Goal: Information Seeking & Learning: Learn about a topic

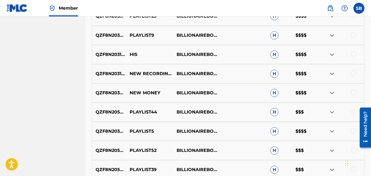
click at [357, 7] on label at bounding box center [358, 8] width 11 height 11
click at [359, 8] on input "SB Steven Brown lilgrizzli224@gmail.com Notification Preferences Profile Log out" at bounding box center [359, 8] width 0 height 0
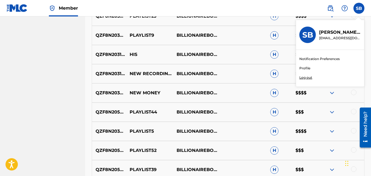
click at [303, 78] on p "Log out" at bounding box center [305, 77] width 13 height 5
click at [359, 8] on input "SB Steven Brown lilgrizzli224@gmail.com Notification Preferences Profile Log out" at bounding box center [359, 8] width 0 height 0
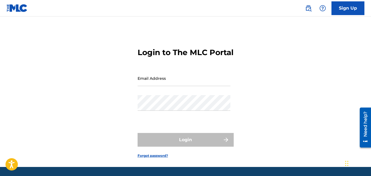
type input "jairmyfifth@gmail.com"
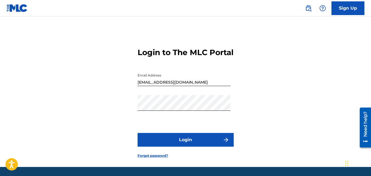
click at [176, 86] on input "jairmyfifth@gmail.com" at bounding box center [183, 78] width 93 height 16
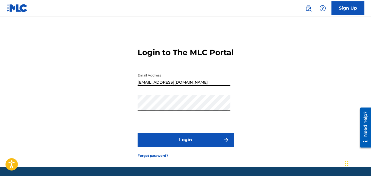
type input "[EMAIL_ADDRESS][DOMAIN_NAME]"
click at [137, 133] on button "Login" at bounding box center [185, 140] width 96 height 14
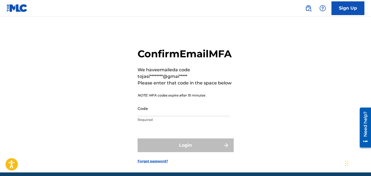
click at [144, 116] on input "Code" at bounding box center [183, 109] width 93 height 16
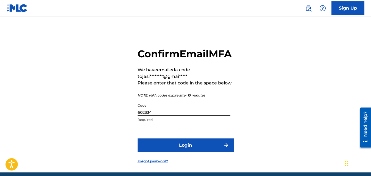
type input "602334"
click at [137, 139] on button "Login" at bounding box center [185, 146] width 96 height 14
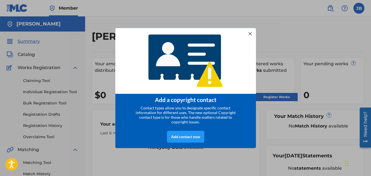
click at [250, 30] on div at bounding box center [249, 33] width 7 height 7
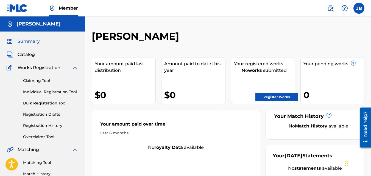
click at [269, 94] on link "Register Works" at bounding box center [276, 97] width 42 height 8
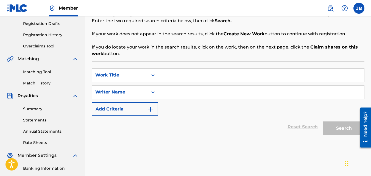
scroll to position [91, 0]
click at [177, 77] on input "Search Form" at bounding box center [261, 74] width 206 height 13
type input "noo"
click at [180, 91] on input "Search Form" at bounding box center [261, 91] width 206 height 13
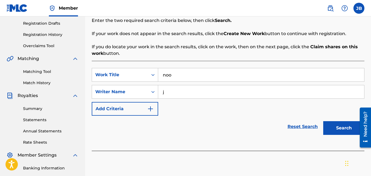
type input "j"
click at [323, 121] on button "Search" at bounding box center [343, 128] width 41 height 14
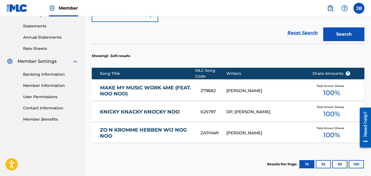
scroll to position [242, 0]
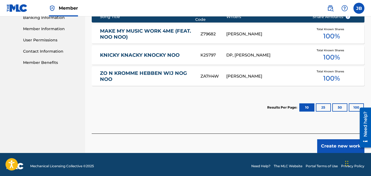
click at [322, 139] on button "Create new work" at bounding box center [340, 146] width 47 height 14
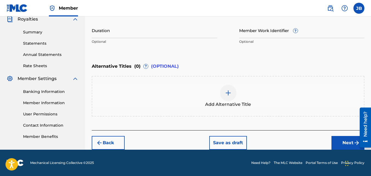
click at [342, 139] on button "Next" at bounding box center [347, 143] width 33 height 14
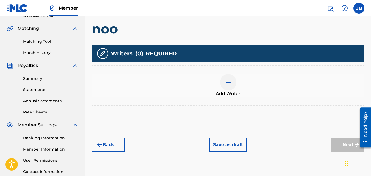
scroll to position [123, 0]
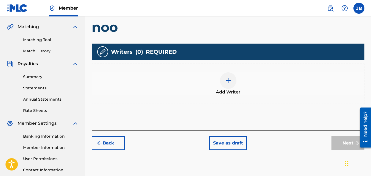
click at [245, 92] on div "Add Writer" at bounding box center [227, 83] width 271 height 23
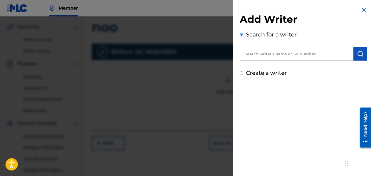
click at [242, 73] on input "Create a writer" at bounding box center [241, 73] width 4 height 4
radio input "false"
radio input "true"
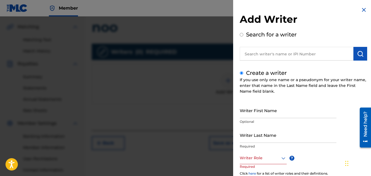
click at [252, 115] on input "Writer First Name" at bounding box center [287, 111] width 97 height 16
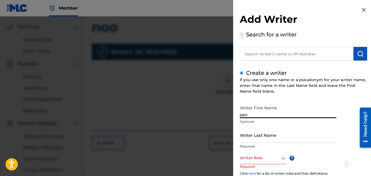
type input "jasir"
click at [252, 134] on input "Writer Last Name" at bounding box center [287, 135] width 97 height 16
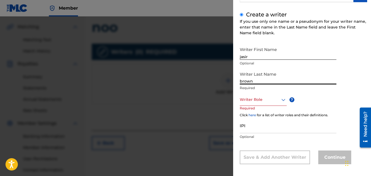
scroll to position [59, 0]
type input "brown"
click at [247, 100] on div at bounding box center [262, 99] width 47 height 7
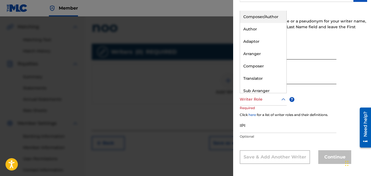
click at [258, 20] on div "Composer/Author" at bounding box center [263, 17] width 46 height 12
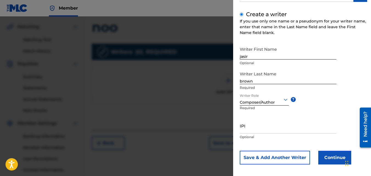
click at [333, 155] on button "Continue" at bounding box center [334, 158] width 33 height 14
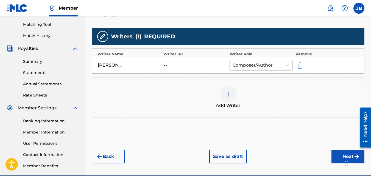
scroll to position [139, 0]
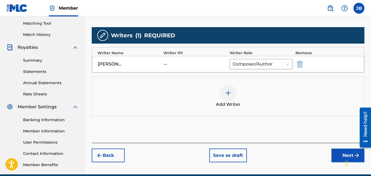
click at [331, 153] on button "Next" at bounding box center [347, 156] width 33 height 14
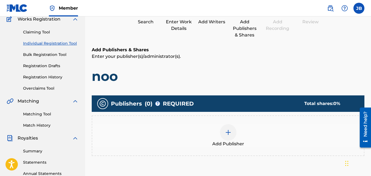
scroll to position [25, 0]
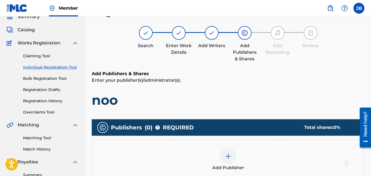
click at [241, 149] on div "Add Publisher" at bounding box center [227, 159] width 271 height 23
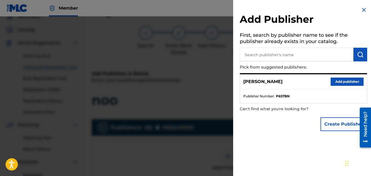
click at [241, 149] on div "Add Publisher First, search by publisher name to see if the publisher already e…" at bounding box center [303, 88] width 140 height 176
click at [360, 7] on img at bounding box center [363, 10] width 7 height 7
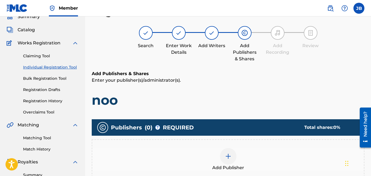
click at [29, 57] on link "Claiming Tool" at bounding box center [50, 56] width 55 height 6
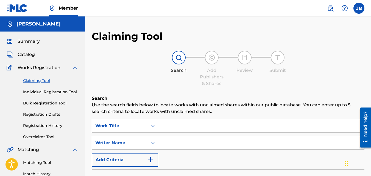
click at [29, 57] on span "Catalog" at bounding box center [26, 54] width 17 height 7
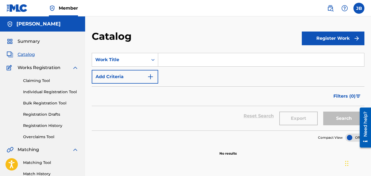
click at [29, 53] on span "Catalog" at bounding box center [26, 54] width 17 height 7
click at [27, 55] on span "Catalog" at bounding box center [26, 54] width 17 height 7
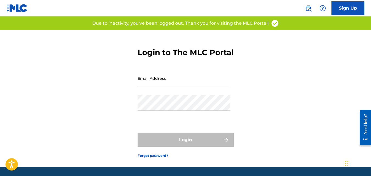
type input "[EMAIL_ADDRESS][DOMAIN_NAME]"
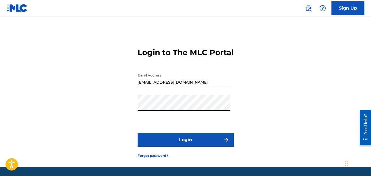
click at [164, 147] on button "Login" at bounding box center [185, 140] width 96 height 14
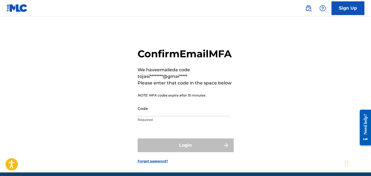
click at [155, 116] on input "Code" at bounding box center [183, 109] width 93 height 16
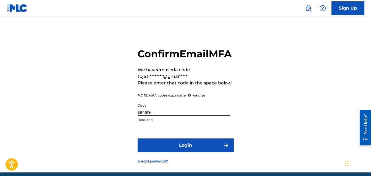
type input "394519"
click at [137, 139] on button "Login" at bounding box center [185, 146] width 96 height 14
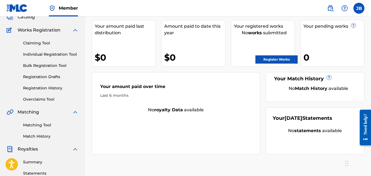
scroll to position [38, 0]
click at [45, 125] on link "Matching Tool" at bounding box center [50, 125] width 55 height 6
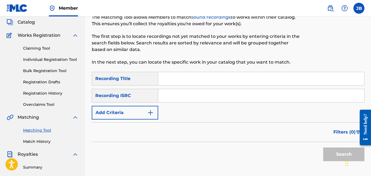
scroll to position [33, 0]
click at [143, 112] on button "Add Criteria" at bounding box center [125, 113] width 66 height 14
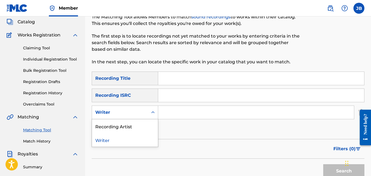
click at [141, 117] on div "Writer" at bounding box center [120, 112] width 56 height 10
click at [137, 124] on div "Recording Artist" at bounding box center [125, 126] width 66 height 14
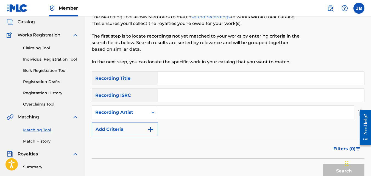
click at [163, 115] on input "Search Form" at bounding box center [256, 112] width 196 height 13
type input "4slimey"
click at [323, 164] on button "Search" at bounding box center [343, 171] width 41 height 14
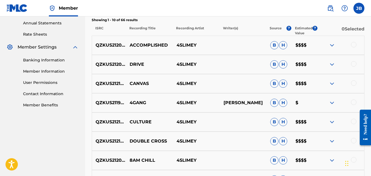
scroll to position [199, 0]
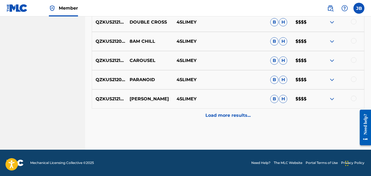
click at [193, 116] on div "Load more results..." at bounding box center [228, 116] width 272 height 14
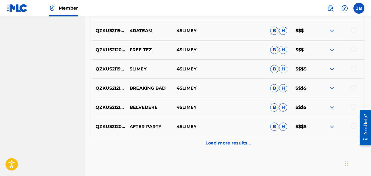
scroll to position [491, 0]
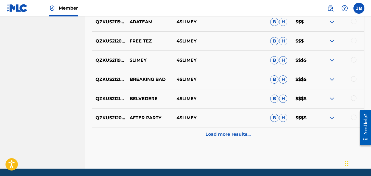
click at [183, 134] on div "Load more results..." at bounding box center [228, 135] width 272 height 14
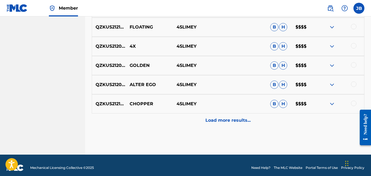
click at [179, 123] on div "Load more results..." at bounding box center [228, 121] width 272 height 14
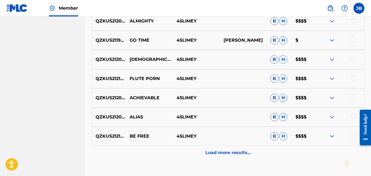
scroll to position [857, 0]
click at [169, 152] on div "Load more results..." at bounding box center [228, 153] width 272 height 14
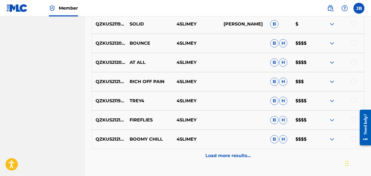
scroll to position [1055, 0]
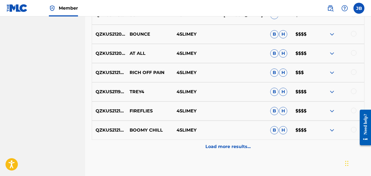
click at [169, 152] on div "Load more results..." at bounding box center [228, 147] width 272 height 14
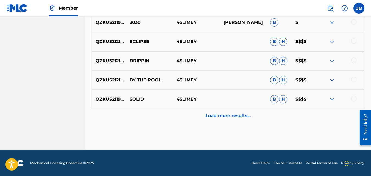
scroll to position [1278, 0]
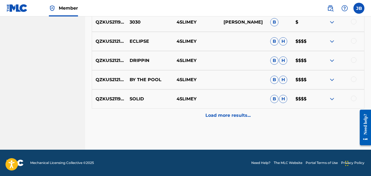
click at [171, 119] on div "Load more results..." at bounding box center [228, 116] width 272 height 14
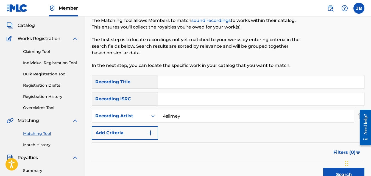
scroll to position [6, 0]
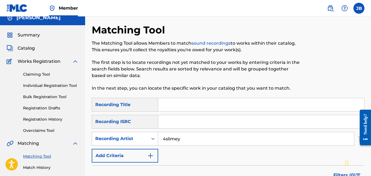
click at [172, 109] on input "Search Form" at bounding box center [261, 104] width 206 height 13
type input "your turn"
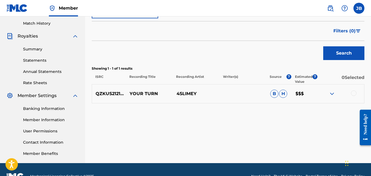
scroll to position [151, 0]
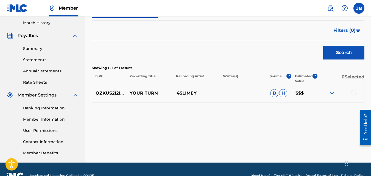
click at [331, 92] on img at bounding box center [331, 93] width 7 height 7
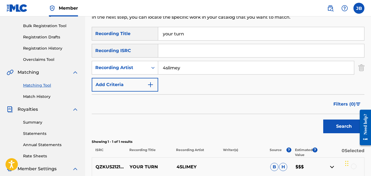
scroll to position [77, 0]
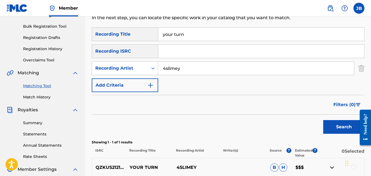
click at [192, 39] on input "your turn" at bounding box center [261, 34] width 206 height 13
type input "rich off pain"
click at [323, 120] on button "Search" at bounding box center [343, 127] width 41 height 14
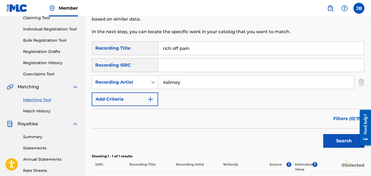
scroll to position [62, 0]
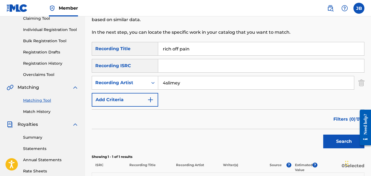
click at [185, 43] on input "rich off pain" at bounding box center [261, 48] width 206 height 13
type input "4dateam"
click at [323, 135] on button "Search" at bounding box center [343, 142] width 41 height 14
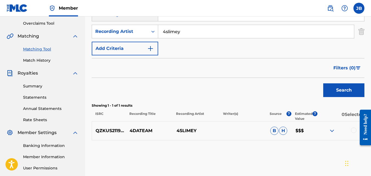
scroll to position [114, 0]
click at [185, 43] on div "SearchWithCriteria431b38ac-4a3e-45c2-a990-083e0926cbf7 Recording Title 4dateam …" at bounding box center [228, 22] width 272 height 65
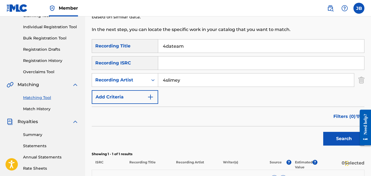
scroll to position [65, 0]
click at [198, 43] on input "4dateam" at bounding box center [261, 46] width 206 height 13
type input "free tez"
click at [323, 132] on button "Search" at bounding box center [343, 139] width 41 height 14
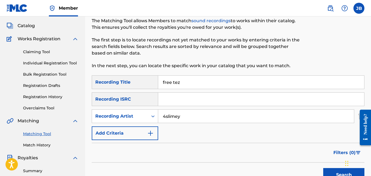
scroll to position [27, 0]
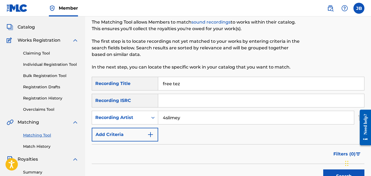
click at [175, 85] on input "free tez" at bounding box center [261, 83] width 206 height 13
click at [323, 170] on button "Search" at bounding box center [343, 177] width 41 height 14
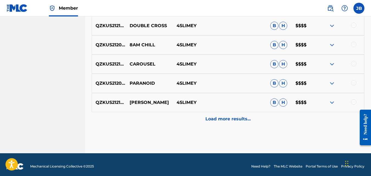
click at [174, 122] on div "Load more results..." at bounding box center [228, 119] width 272 height 14
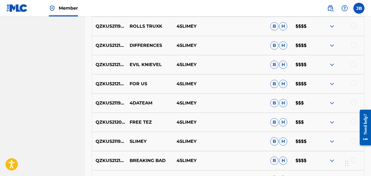
scroll to position [410, 0]
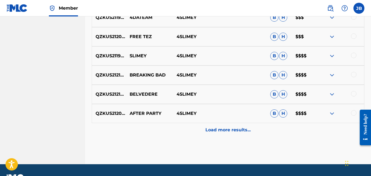
click at [175, 126] on div "Load more results..." at bounding box center [228, 130] width 272 height 14
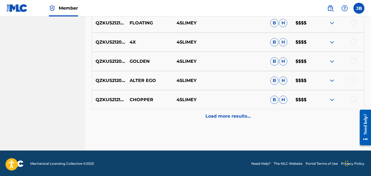
click at [165, 111] on div "Load more results..." at bounding box center [228, 116] width 272 height 14
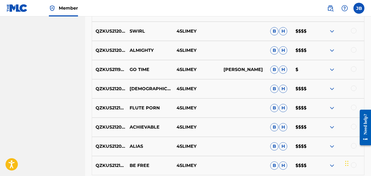
scroll to position [828, 0]
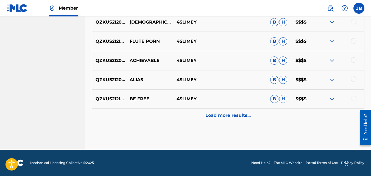
click at [197, 121] on div "Load more results..." at bounding box center [228, 116] width 272 height 14
click at [194, 114] on div "Load more results..." at bounding box center [228, 116] width 272 height 14
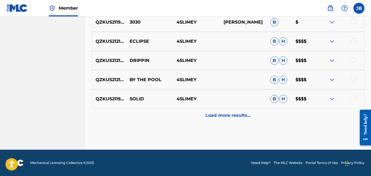
click at [183, 118] on div "Load more results..." at bounding box center [228, 116] width 272 height 14
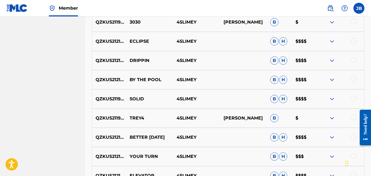
scroll to position [1380, 0]
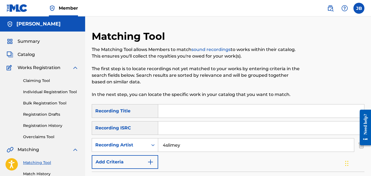
scroll to position [1, 0]
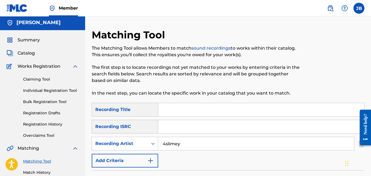
drag, startPoint x: 208, startPoint y: 93, endPoint x: 137, endPoint y: 38, distance: 89.3
click at [137, 38] on h2 "Matching Tool" at bounding box center [130, 35] width 76 height 12
click at [346, 10] on img at bounding box center [344, 8] width 7 height 7
click at [340, 35] on p "View portal intro" at bounding box center [344, 36] width 47 height 13
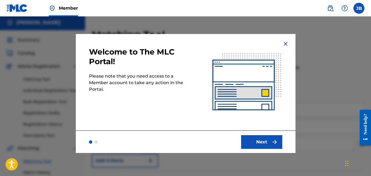
click at [286, 45] on img at bounding box center [285, 44] width 7 height 7
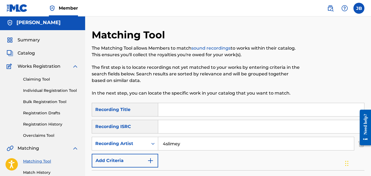
click at [357, 7] on label at bounding box center [358, 8] width 11 height 11
click at [359, 8] on input "JB Jasir Brown jasirbrown32@gmail.com Notification Preferences Profile Log out" at bounding box center [359, 8] width 0 height 0
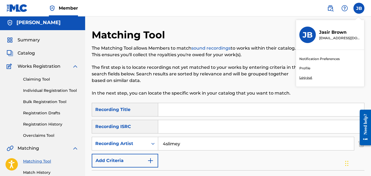
click at [305, 68] on link "Profile" at bounding box center [304, 68] width 11 height 5
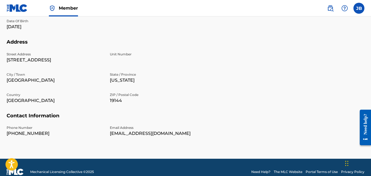
scroll to position [193, 0]
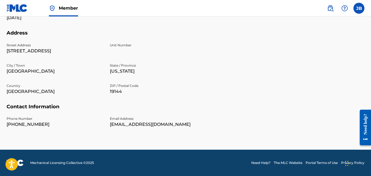
click at [368, 129] on div "Need help?" at bounding box center [364, 124] width 7 height 21
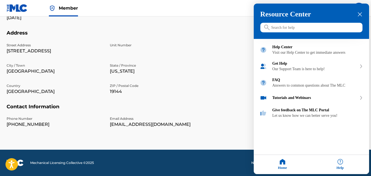
click at [332, 166] on div "Help" at bounding box center [340, 164] width 58 height 19
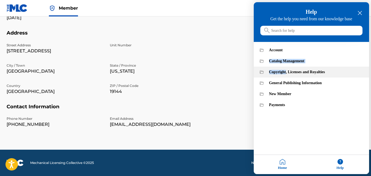
drag, startPoint x: 287, startPoint y: 53, endPoint x: 288, endPoint y: 76, distance: 23.3
click at [288, 76] on div "Account Catalog Management Copyright, Licenses and Royalties General Publishing…" at bounding box center [310, 76] width 115 height 69
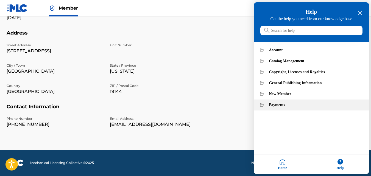
click at [273, 109] on div "Payments" at bounding box center [310, 105] width 115 height 11
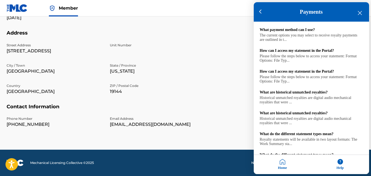
scroll to position [170, 0]
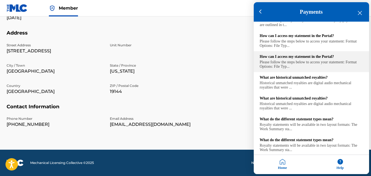
click at [303, 69] on div "Please follow the steps below to access your statement: Format Options: File Ty…" at bounding box center [310, 64] width 103 height 9
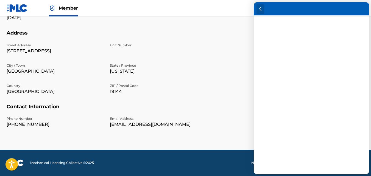
click at [258, 7] on div at bounding box center [260, 9] width 8 height 10
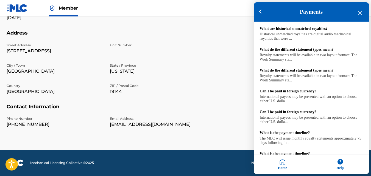
scroll to position [333, 0]
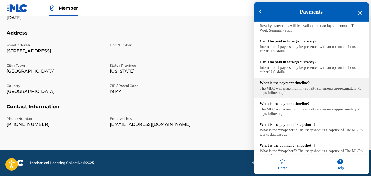
click at [300, 88] on div "The MLC will issue monthly royalty statements approximately 75 days following t…" at bounding box center [310, 90] width 103 height 9
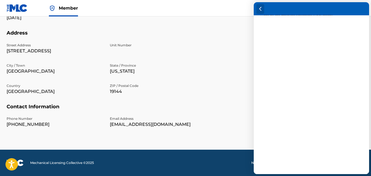
click at [262, 9] on div at bounding box center [260, 9] width 8 height 10
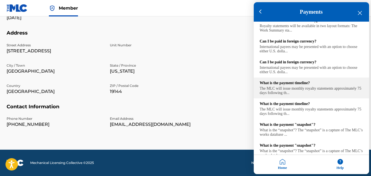
click at [304, 88] on div "The MLC will issue monthly royalty statements approximately 75 days following t…" at bounding box center [310, 90] width 103 height 9
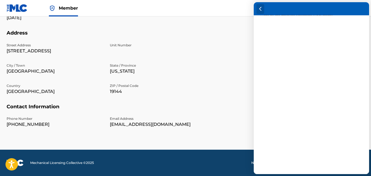
click at [259, 10] on icon at bounding box center [260, 9] width 2 height 4
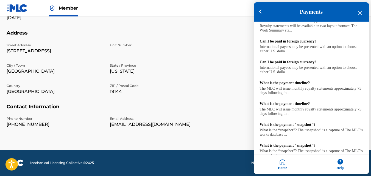
scroll to position [0, 0]
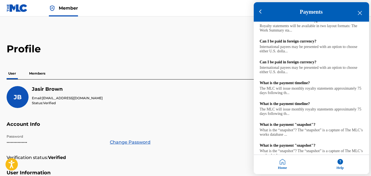
click at [363, 13] on div "Payments" at bounding box center [310, 11] width 115 height 19
click at [362, 10] on h3 "Payments" at bounding box center [311, 12] width 102 height 6
click at [360, 11] on icon "close resource center" at bounding box center [359, 13] width 4 height 4
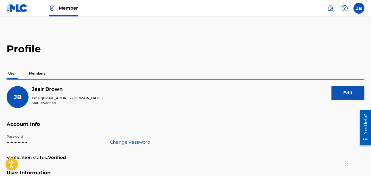
click at [5, 9] on nav "Member JB JB Jasir Brown jasirbrown32@gmail.com Notification Preferences Profil…" at bounding box center [185, 8] width 371 height 16
click at [22, 12] on img at bounding box center [17, 8] width 21 height 8
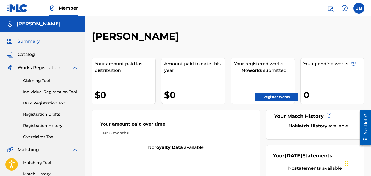
drag, startPoint x: 22, startPoint y: 12, endPoint x: 197, endPoint y: 72, distance: 185.3
click at [197, 72] on div "Amount paid to date this year" at bounding box center [194, 67] width 61 height 13
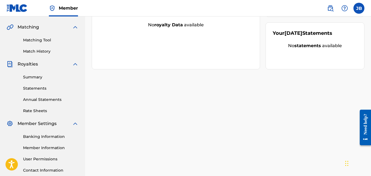
scroll to position [164, 0]
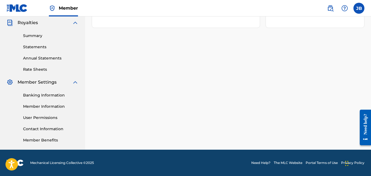
click at [264, 162] on link "Need Help?" at bounding box center [260, 162] width 19 height 5
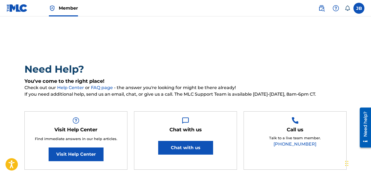
scroll to position [5, 0]
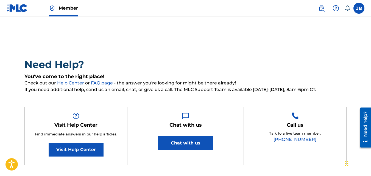
click at [107, 84] on link "FAQ page" at bounding box center [102, 82] width 23 height 5
